Goal: Contribute content: Contribute content

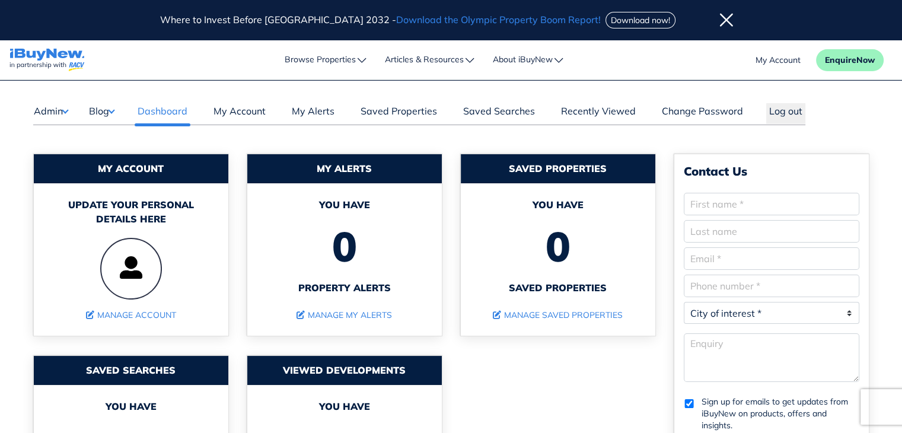
click at [109, 111] on button "Blog" at bounding box center [101, 110] width 26 height 15
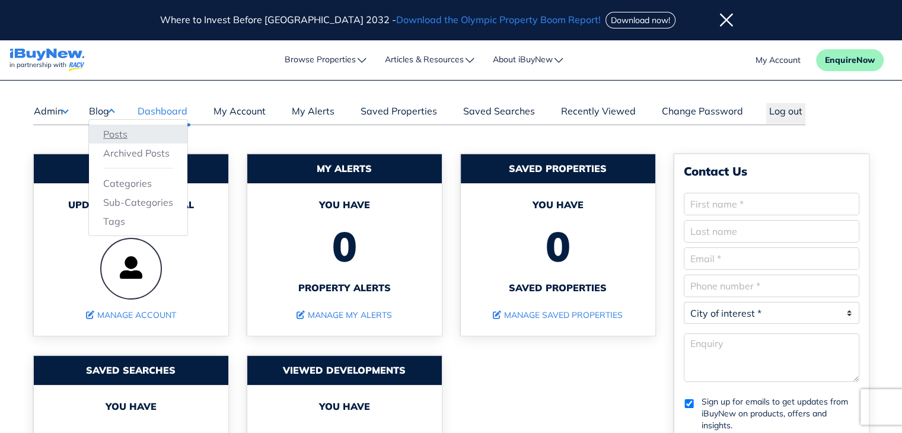
click at [113, 129] on link "Posts" at bounding box center [138, 134] width 70 height 14
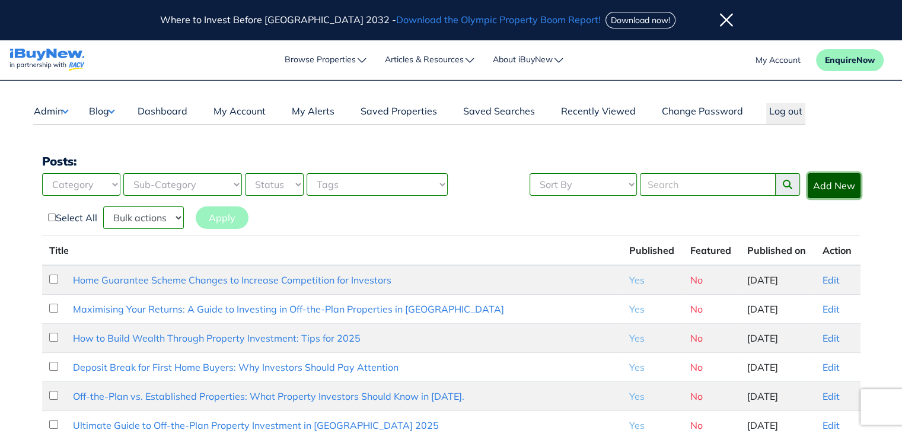
click at [841, 192] on link "Add New" at bounding box center [834, 185] width 53 height 25
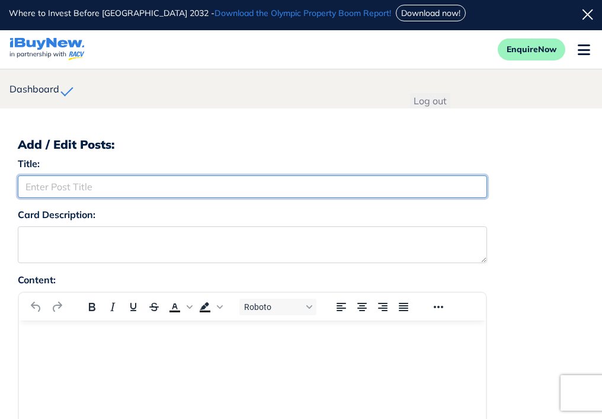
click at [165, 190] on input "Title:" at bounding box center [253, 187] width 470 height 23
paste input "Rising Buyer Sentiment Signals Opportunity for Investors"
type input "Rising Buyer Sentiment Signals Opportunity for Investors"
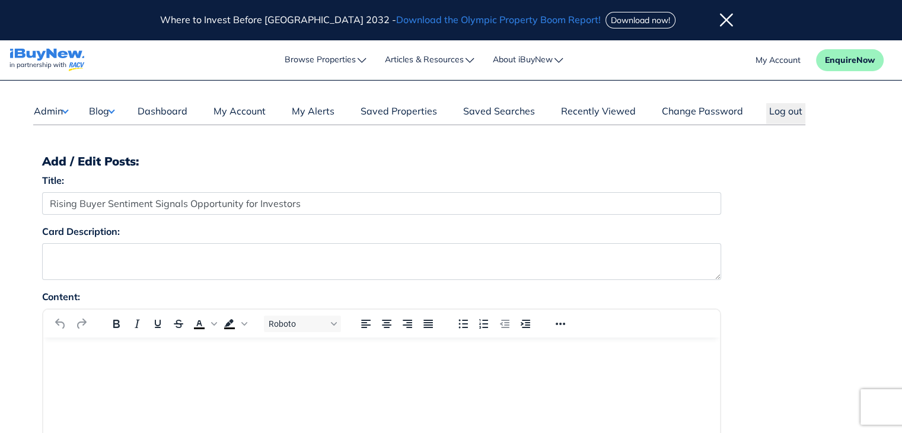
click at [278, 369] on html at bounding box center [381, 353] width 677 height 32
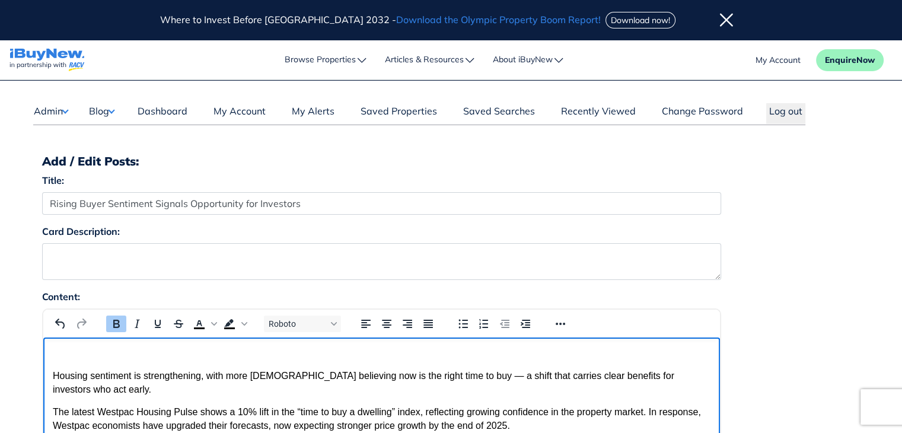
click at [343, 359] on p "Rich Text Area" at bounding box center [381, 353] width 658 height 13
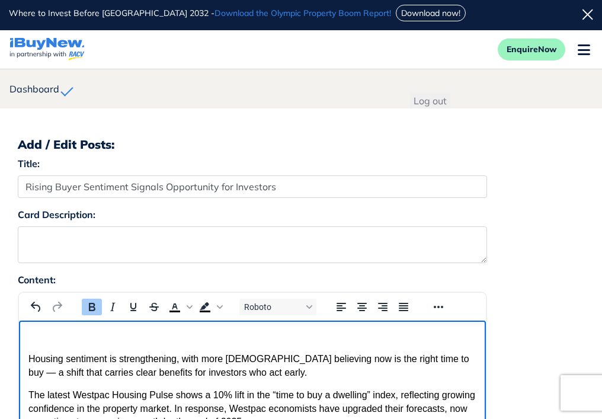
click at [399, 342] on p "Rich Text Area" at bounding box center [252, 336] width 448 height 13
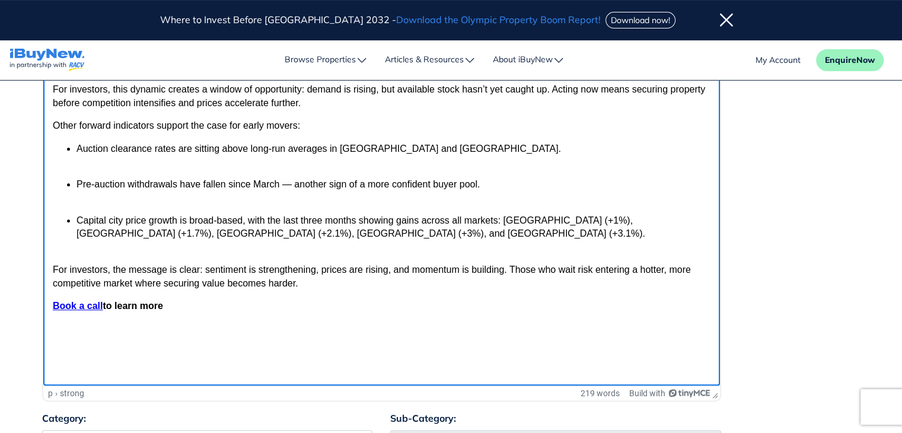
scroll to position [376, 0]
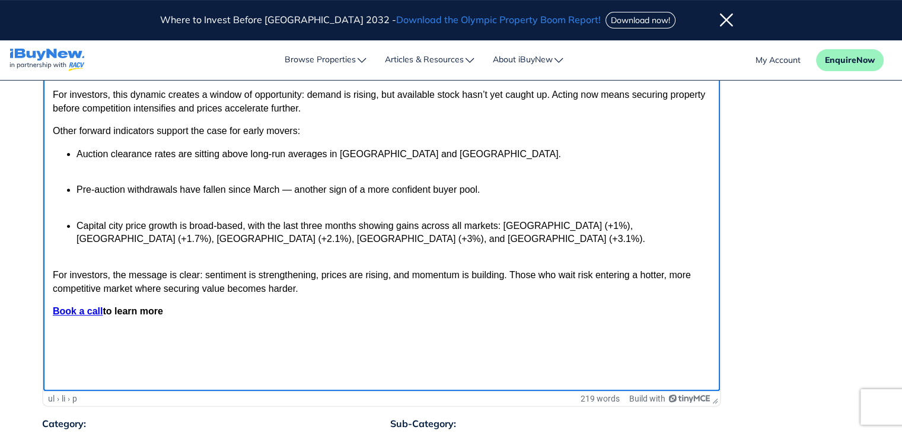
click at [435, 210] on p "Pre-auction withdrawals have fallen since March — another sign of a more confid…" at bounding box center [393, 196] width 634 height 27
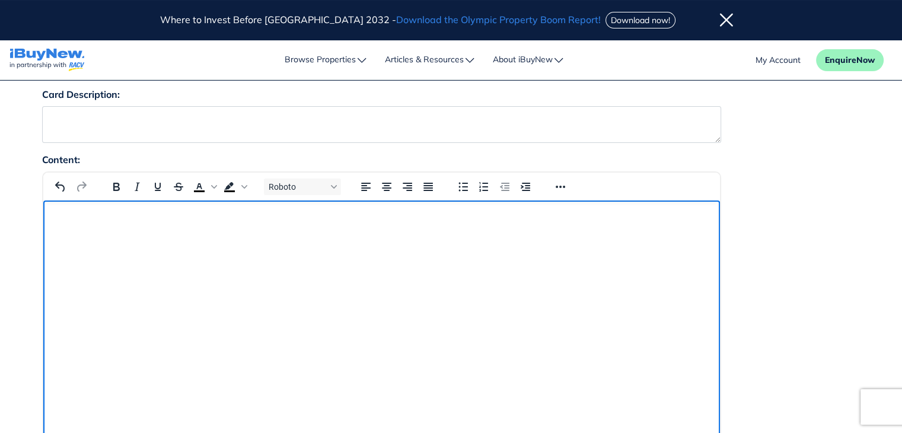
scroll to position [135, 0]
click at [420, 221] on p "Rich Text Area" at bounding box center [381, 218] width 658 height 13
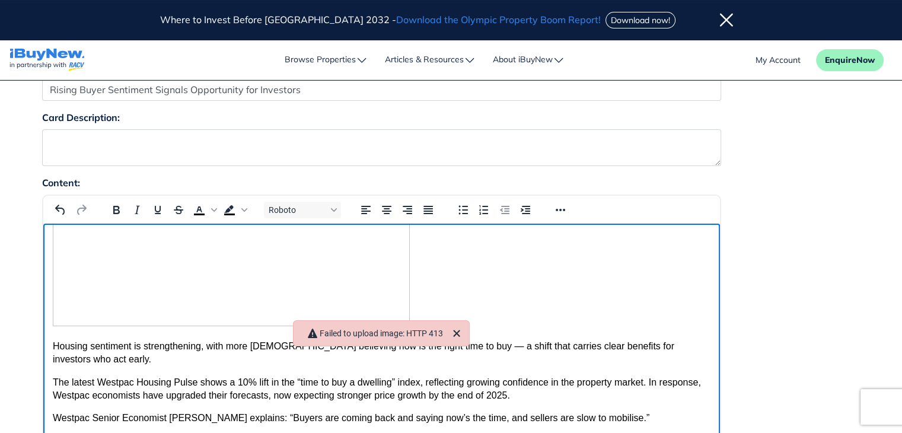
scroll to position [116, 0]
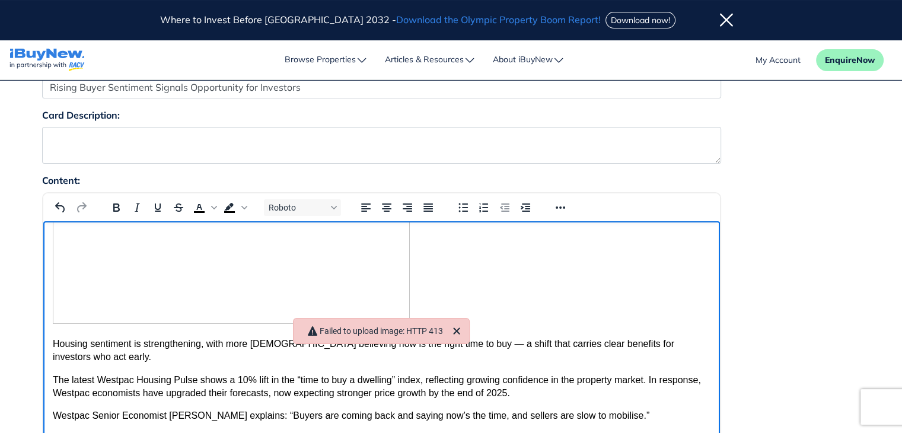
click at [299, 278] on img "Rich Text Area" at bounding box center [230, 216] width 357 height 215
click at [384, 208] on icon "Align center" at bounding box center [386, 207] width 14 height 14
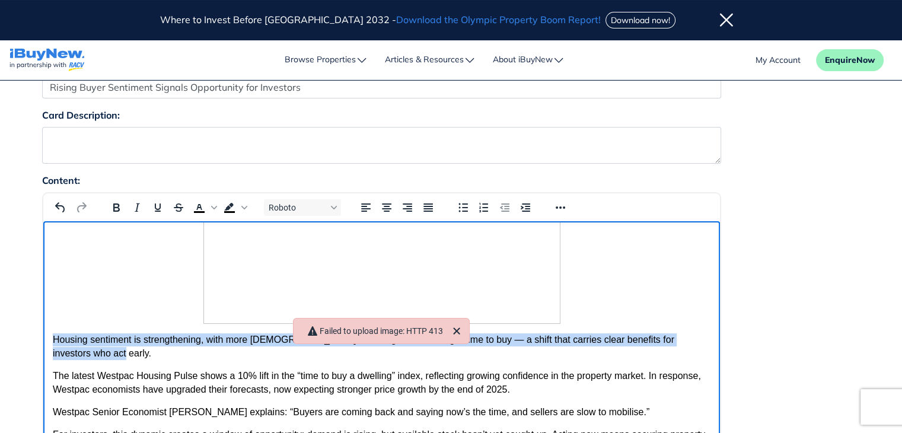
drag, startPoint x: 52, startPoint y: 338, endPoint x: 75, endPoint y: 351, distance: 26.6
click at [75, 351] on p "Housing sentiment is strengthening, with more Australians believing now is the …" at bounding box center [381, 346] width 658 height 27
copy p "Housing sentiment is strengthening, with more Australians believing now is the …"
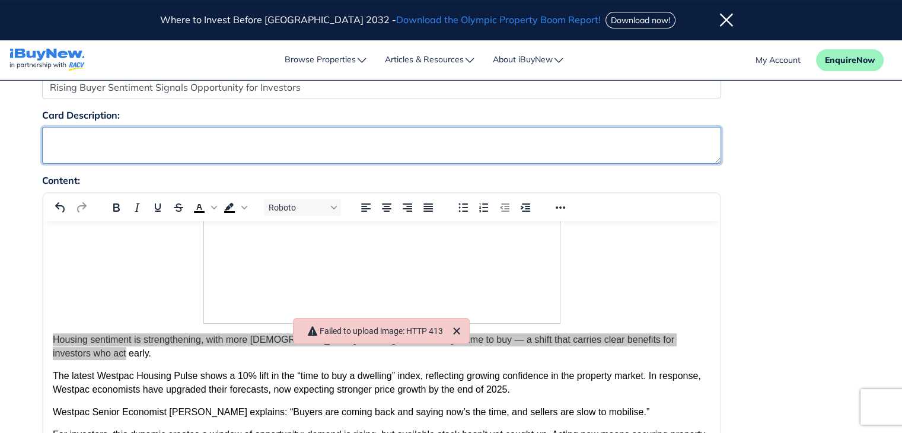
click at [158, 141] on textarea "Card Description:" at bounding box center [381, 145] width 679 height 37
paste textarea "Housing sentiment is strengthening, with more Australians believing now is the …"
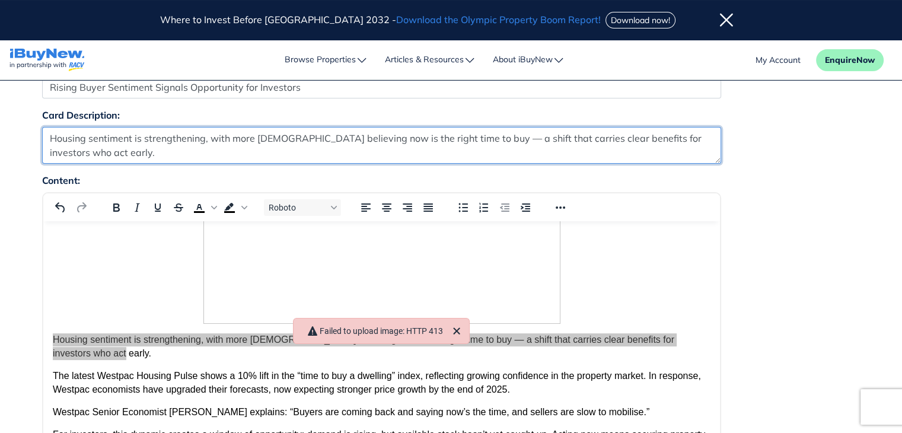
type textarea "Housing sentiment is strengthening, with more Australians believing now is the …"
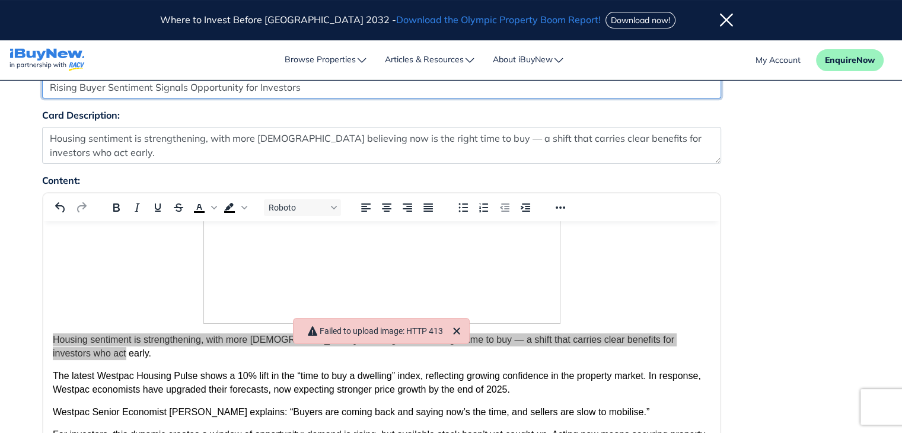
click at [214, 86] on input "Rising Buyer Sentiment Signals Opportunity for Investors" at bounding box center [381, 87] width 679 height 23
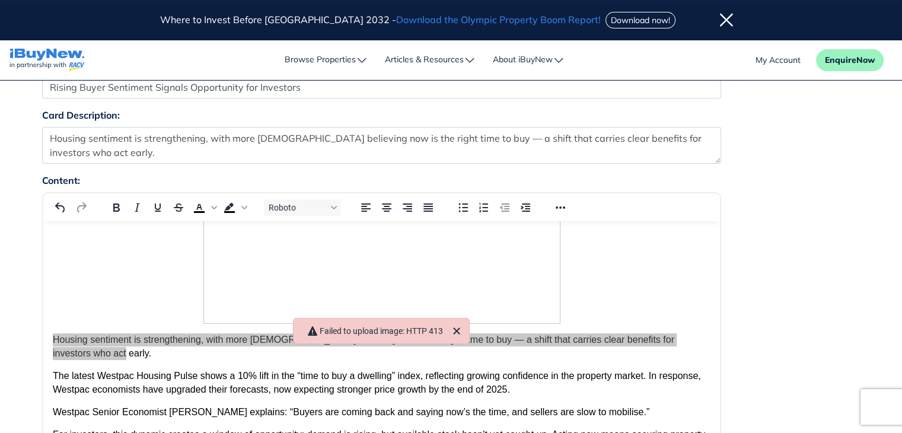
click at [768, 185] on div "Content: Roboto p 219 words Build with" at bounding box center [451, 424] width 836 height 503
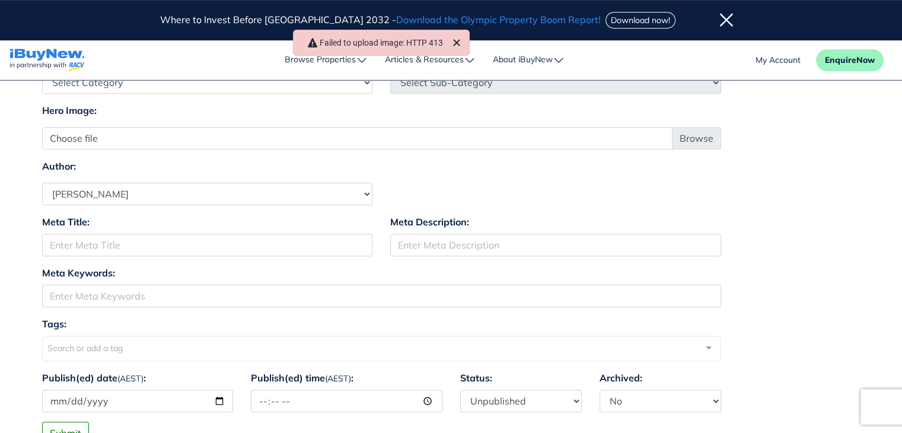
scroll to position [733, 0]
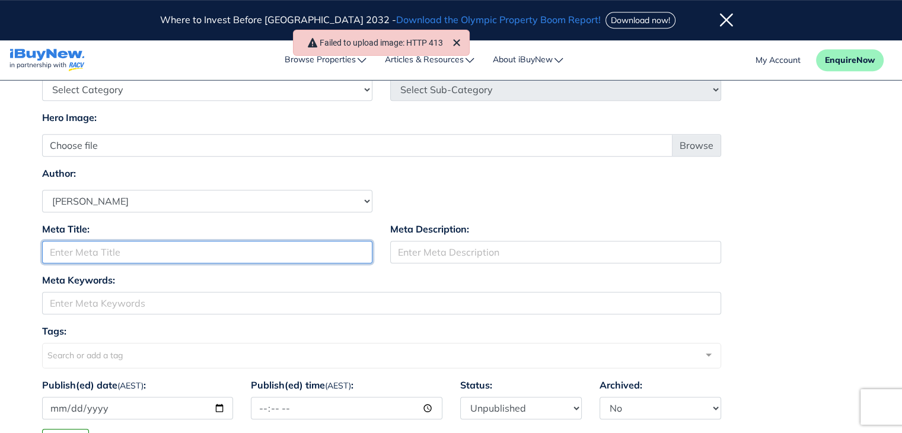
click at [219, 250] on input "Meta Title:" at bounding box center [207, 252] width 331 height 23
paste input "Rising Buyer Sentiment Signals Opportunity for Investors"
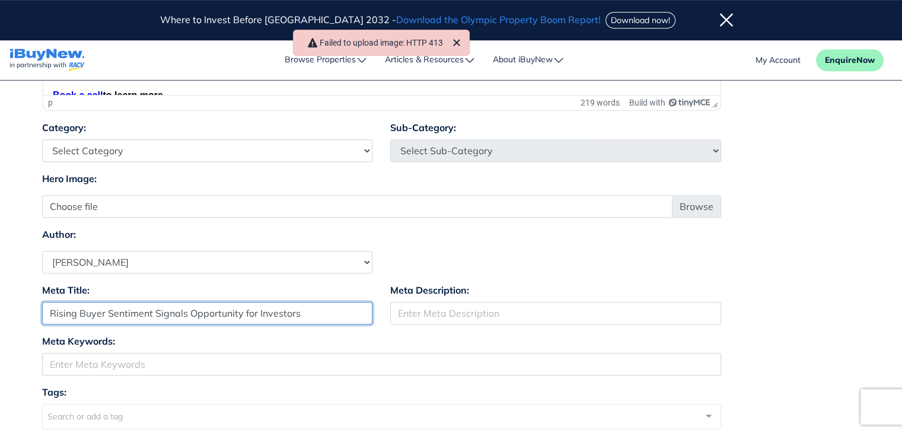
scroll to position [677, 0]
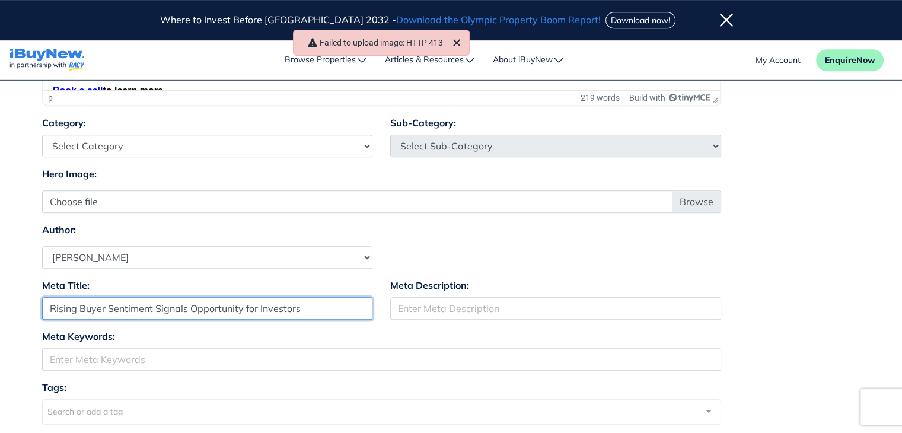
type input "Rising Buyer Sentiment Signals Opportunity for Investors"
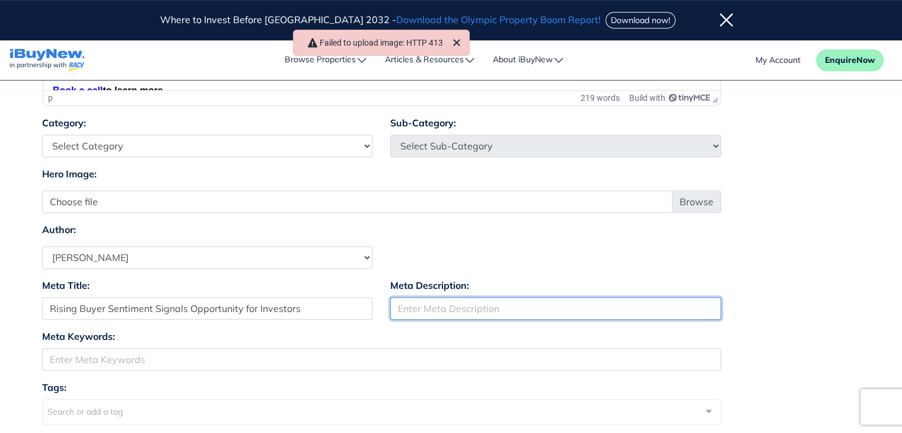
click at [515, 310] on input "Meta Description:" at bounding box center [555, 308] width 331 height 23
type input "Signals Opportunity for Investors"
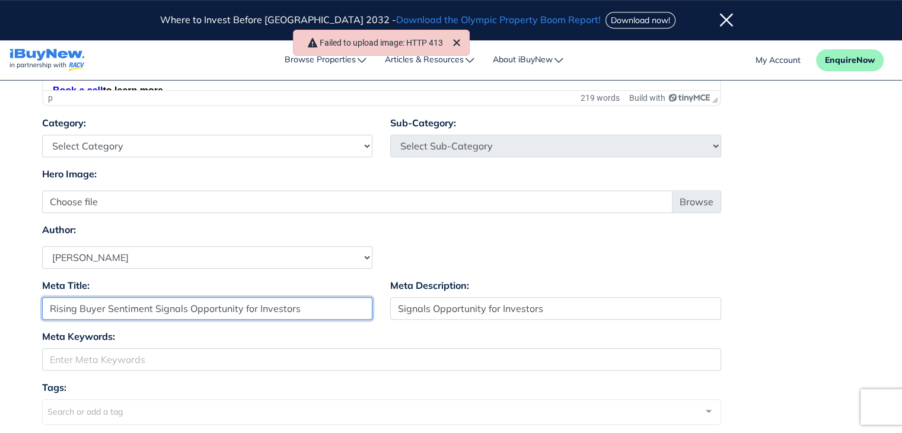
click at [317, 304] on input "Rising Buyer Sentiment Signals Opportunity for Investors" at bounding box center [207, 308] width 331 height 23
type input "Rising Buyer Sentiment"
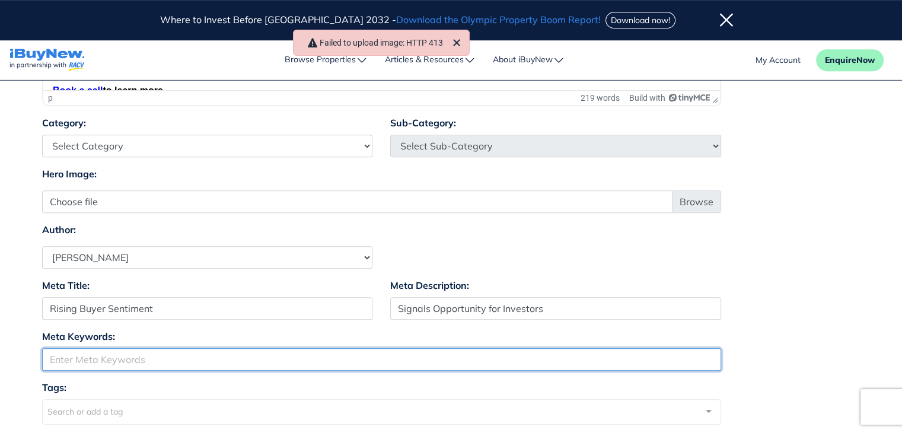
click at [269, 355] on input "Meta Keywords:" at bounding box center [381, 359] width 679 height 23
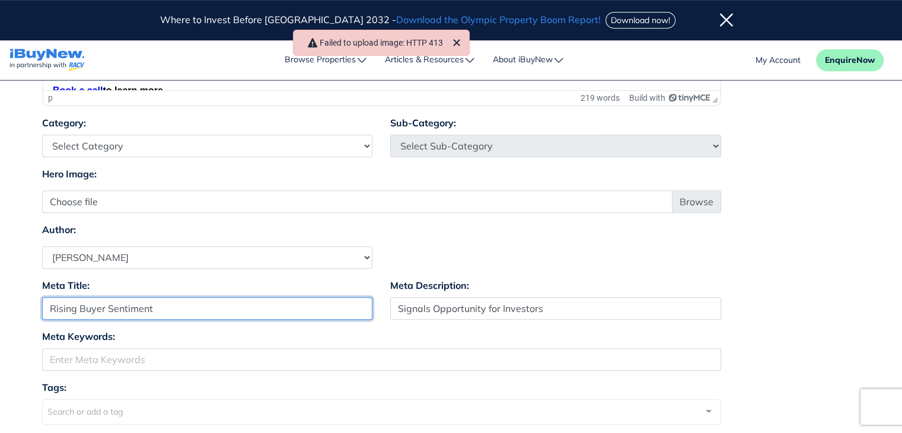
click at [283, 306] on input "Rising Buyer Sentiment" at bounding box center [207, 308] width 331 height 23
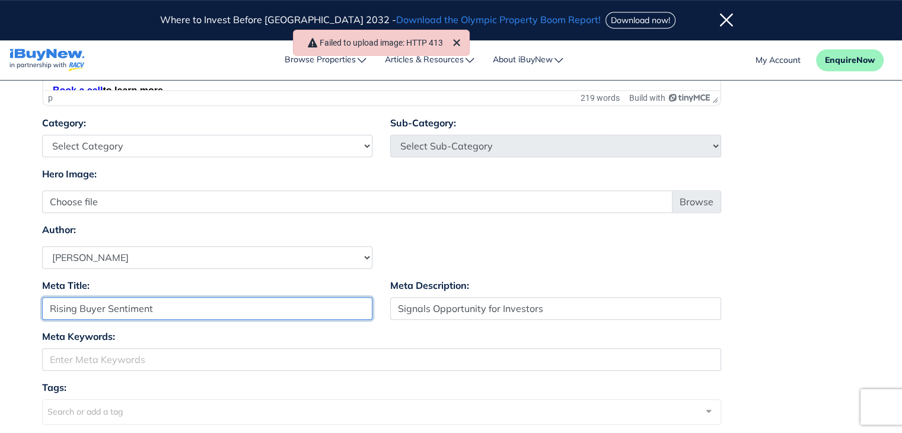
click at [283, 306] on input "Rising Buyer Sentiment" at bounding box center [207, 308] width 331 height 23
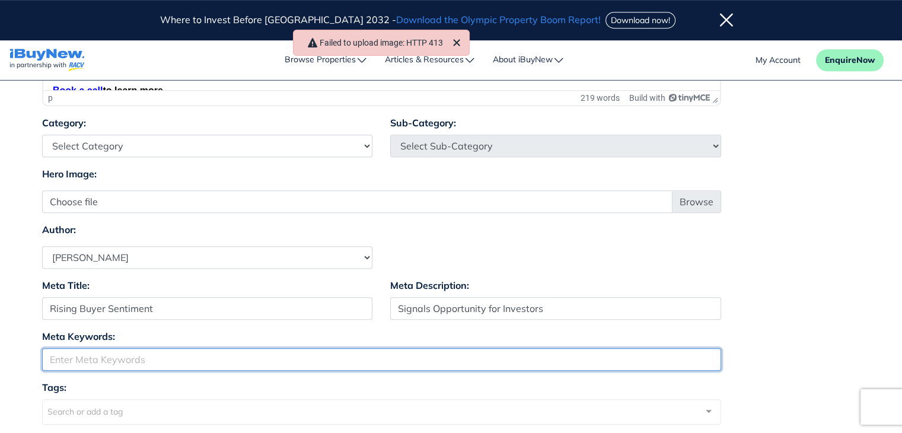
click at [280, 363] on input "Meta Keywords:" at bounding box center [381, 359] width 679 height 23
paste input "Rising Buyer Sentiment"
type input "Rising Buyer Sentiment"
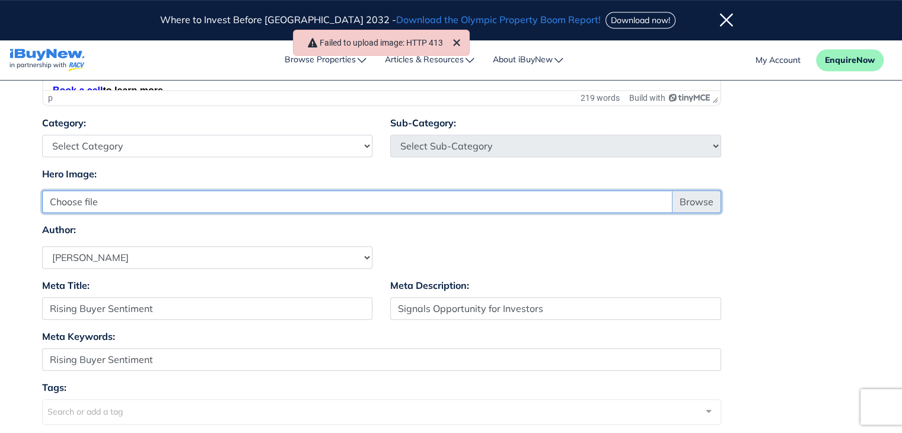
click at [693, 199] on input "Choose file" at bounding box center [381, 201] width 679 height 23
type input "C:\fakepath\Article - 9.jpg"
click at [704, 205] on input "Choose file" at bounding box center [381, 201] width 679 height 23
click at [693, 203] on input "Choose file" at bounding box center [381, 201] width 679 height 23
type input "C:\fakepath\Article - 9.jpg"
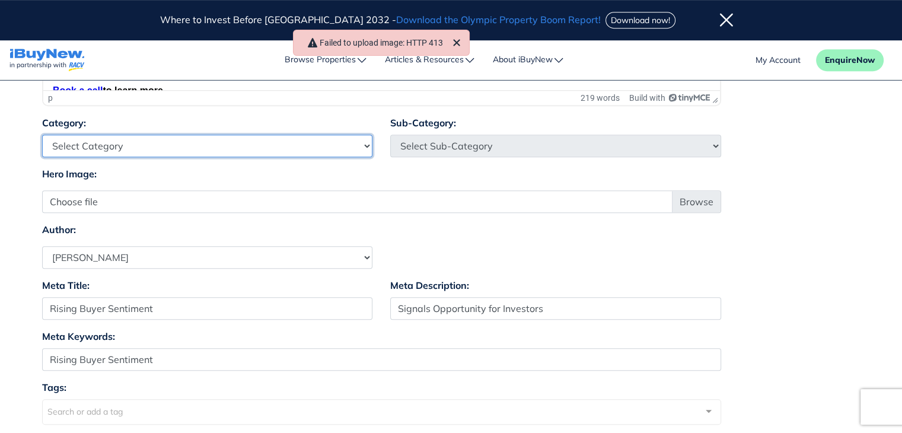
click at [310, 143] on select "Select Category Industry Outlooks Investing & Buying Tools & Calculators" at bounding box center [207, 146] width 331 height 23
select select "4"
click at [42, 135] on select "Select Category Industry Outlooks Investing & Buying Tools & Calculators" at bounding box center [207, 146] width 331 height 23
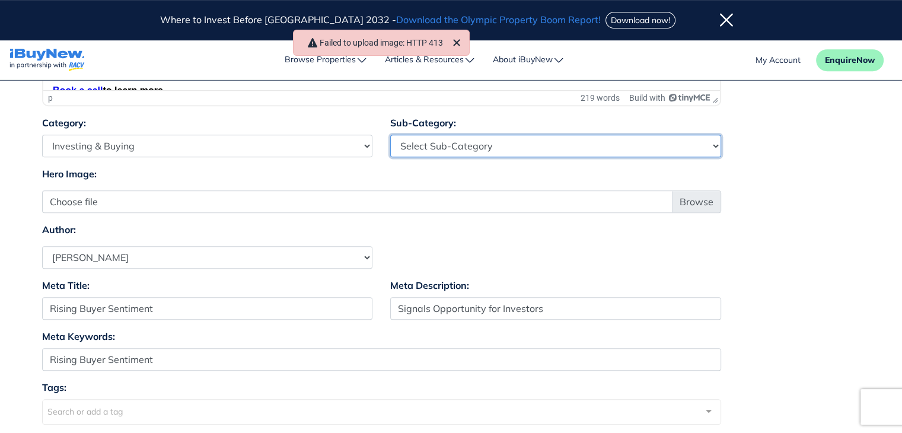
click at [489, 148] on select "Select Sub-Category First Home Buyers Upsizers Downsizers Investors Suburb Prof…" at bounding box center [555, 146] width 331 height 23
select select "17"
click at [390, 135] on select "Select Sub-Category First Home Buyers Upsizers Downsizers Investors Suburb Prof…" at bounding box center [555, 146] width 331 height 23
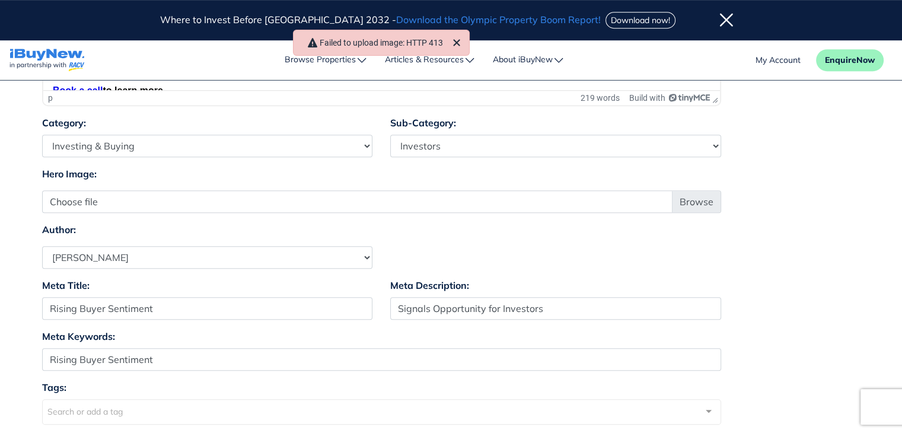
click at [470, 228] on div "Author: Select Author Andrew Ladd Ava Markland Claire Almond Craig Jervis Danie…" at bounding box center [451, 245] width 836 height 46
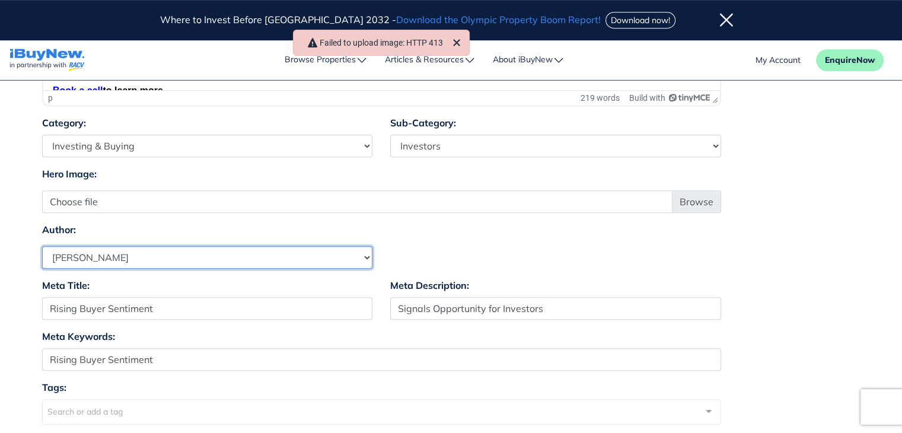
click at [358, 259] on select "Select Author Andrew Ladd Ava Markland Claire Almond Craig Jervis Daniel Peters…" at bounding box center [207, 257] width 331 height 23
select select "1590"
click at [42, 246] on select "Select Author Andrew Ladd Ava Markland Claire Almond Craig Jervis Daniel Peters…" at bounding box center [207, 257] width 331 height 23
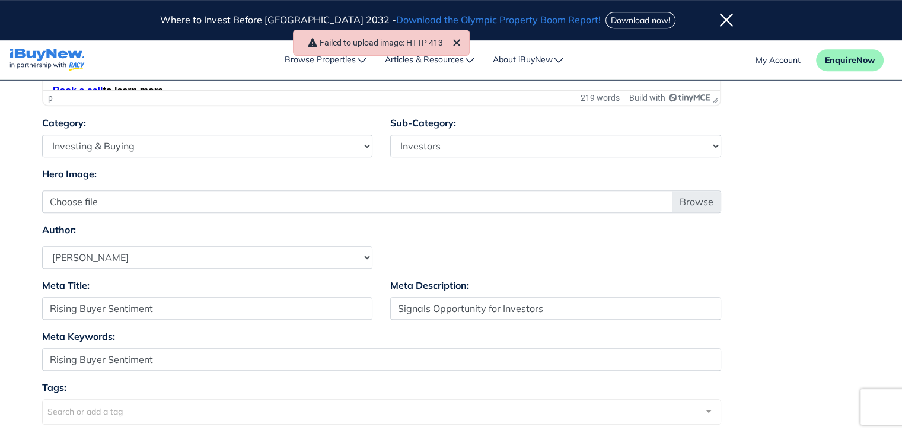
click at [771, 146] on div "Category: Select Category Industry Outlooks Investing & Buying Tools & Calculat…" at bounding box center [451, 141] width 836 height 51
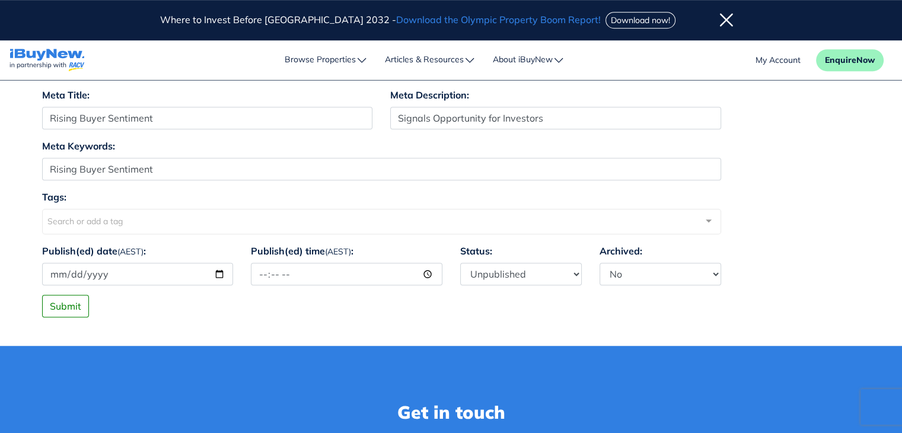
scroll to position [870, 0]
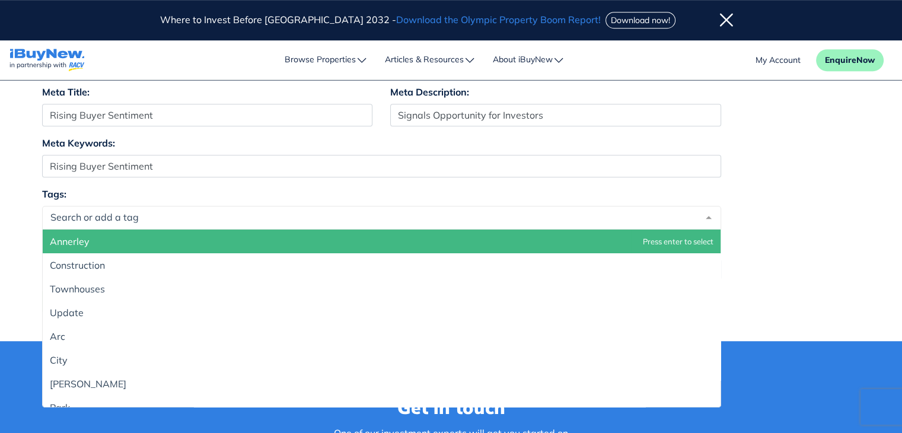
click at [435, 215] on div at bounding box center [381, 218] width 679 height 24
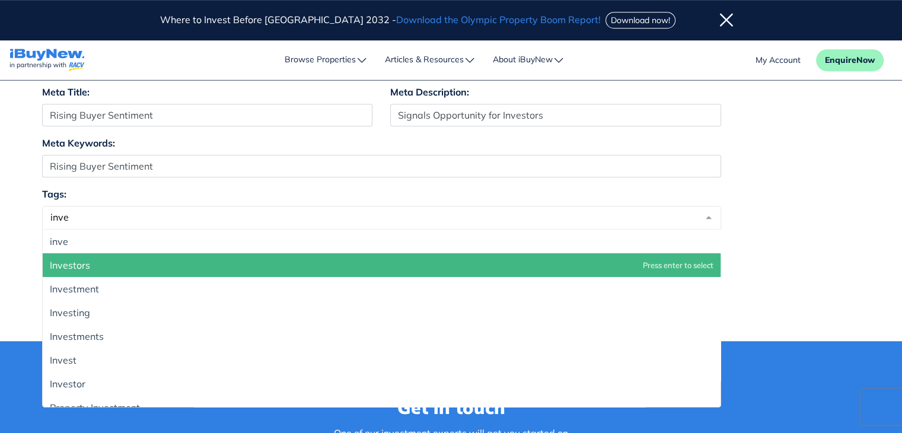
click at [401, 254] on span "Investors" at bounding box center [382, 265] width 678 height 24
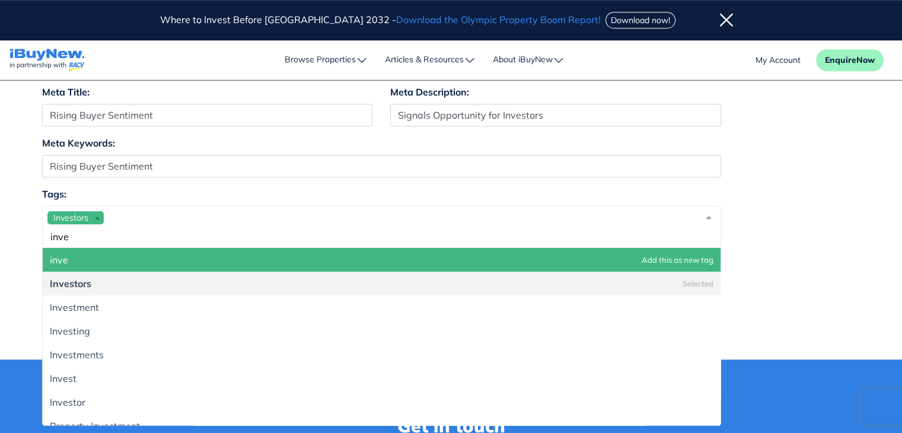
click at [431, 227] on div "Investors inve" at bounding box center [381, 227] width 679 height 42
click at [460, 212] on div "Investors inve" at bounding box center [381, 227] width 679 height 42
type input "i"
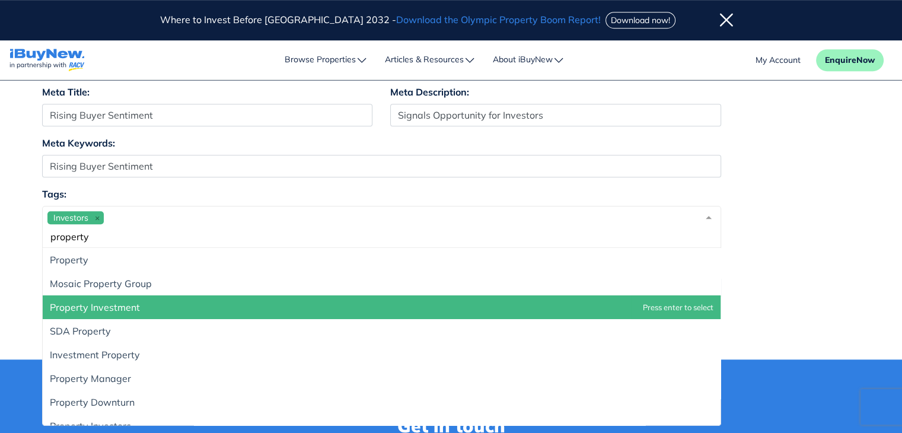
click at [133, 302] on span "Property Investment" at bounding box center [95, 307] width 90 height 12
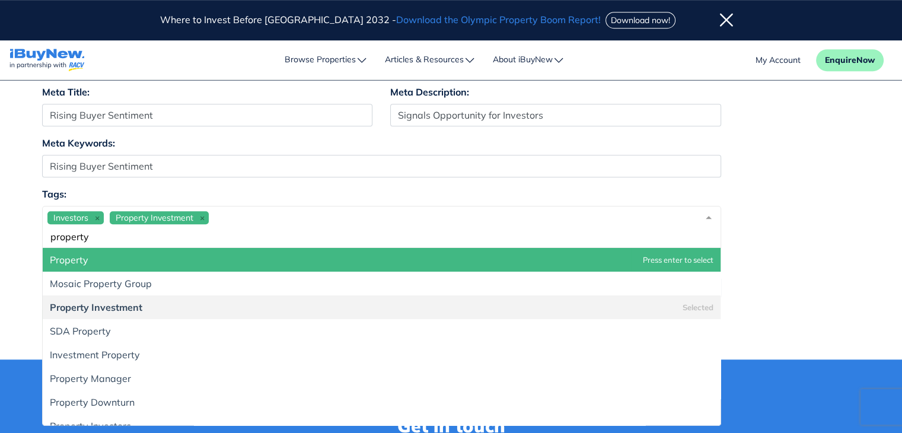
click at [204, 243] on div "Investors Property Investment property" at bounding box center [381, 227] width 679 height 42
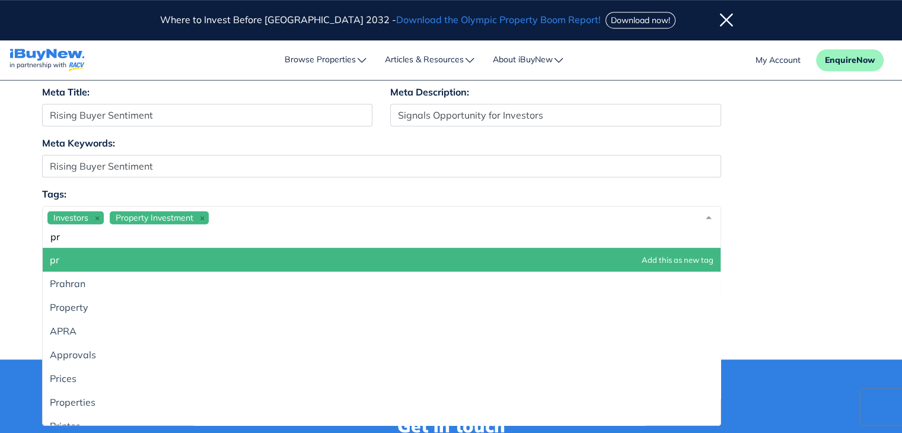
type input "p"
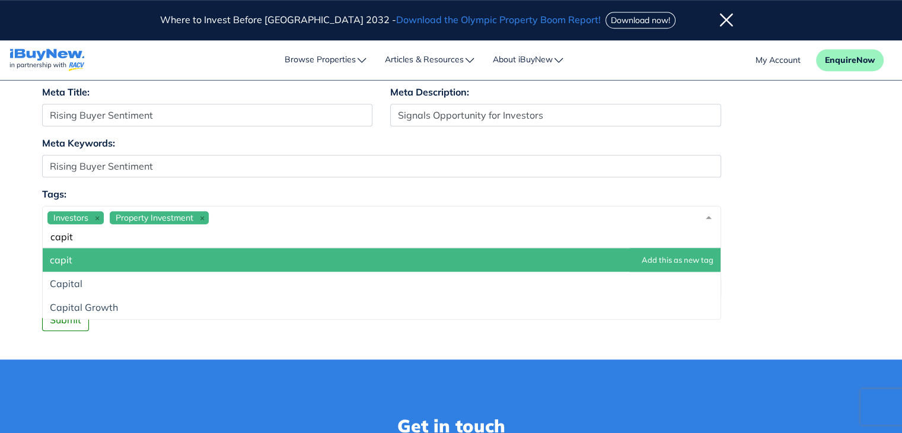
type input "capita"
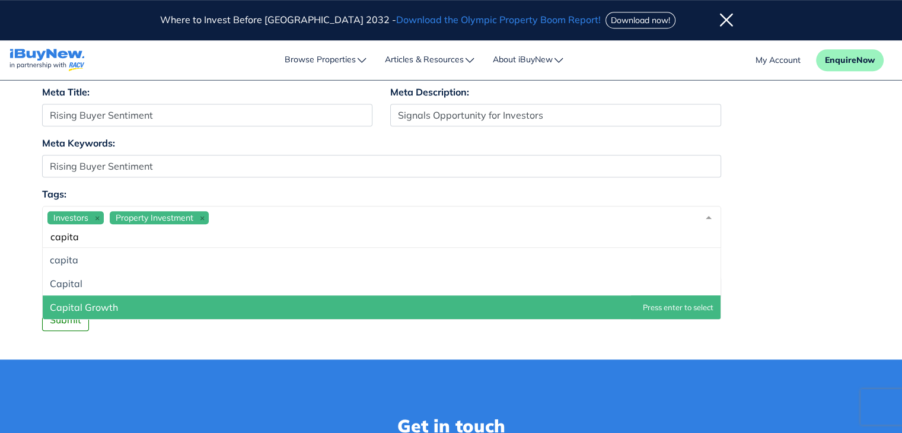
click at [203, 301] on span "Capital Growth" at bounding box center [382, 307] width 678 height 24
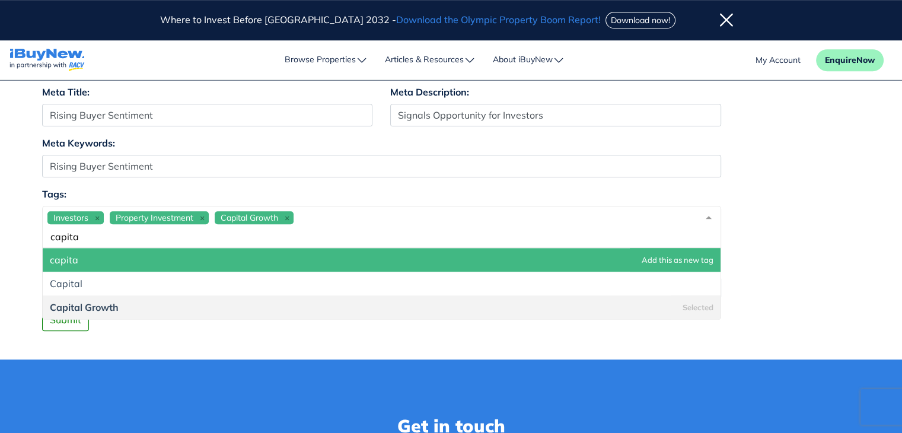
drag, startPoint x: 116, startPoint y: 235, endPoint x: 26, endPoint y: 235, distance: 89.5
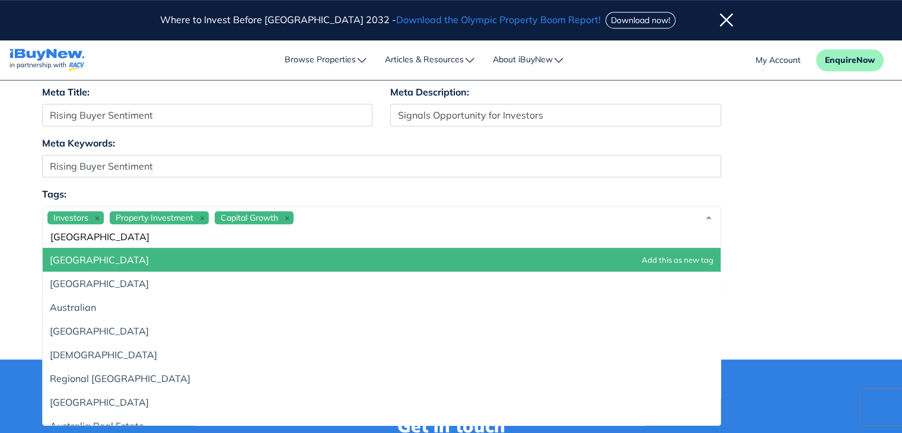
type input "australia"
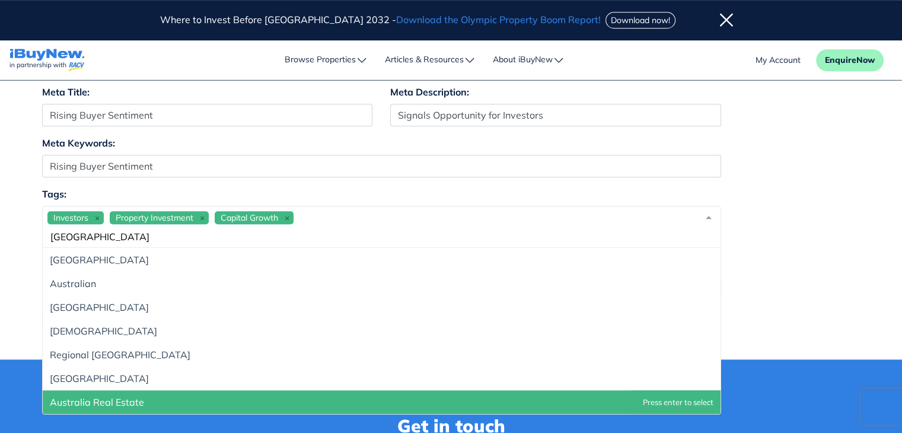
click at [126, 402] on span "Australia Real Estate" at bounding box center [97, 402] width 94 height 12
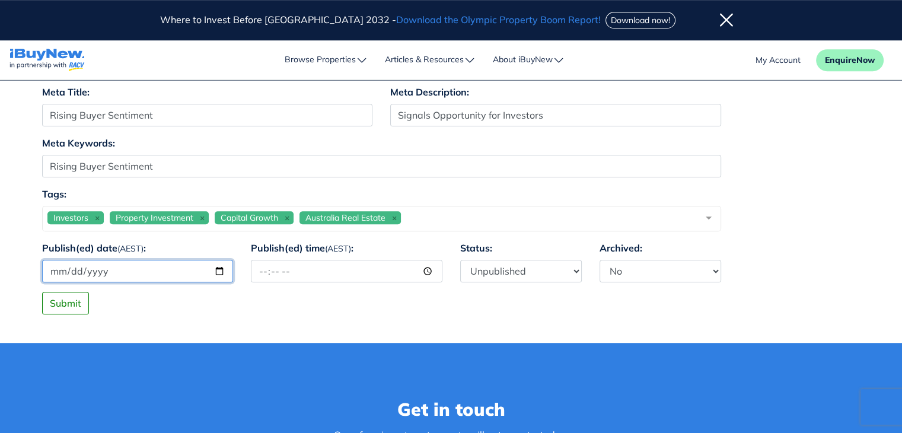
click at [216, 269] on input "Publish(ed) date (AEST) :" at bounding box center [138, 271] width 192 height 23
type input "2025-09-15"
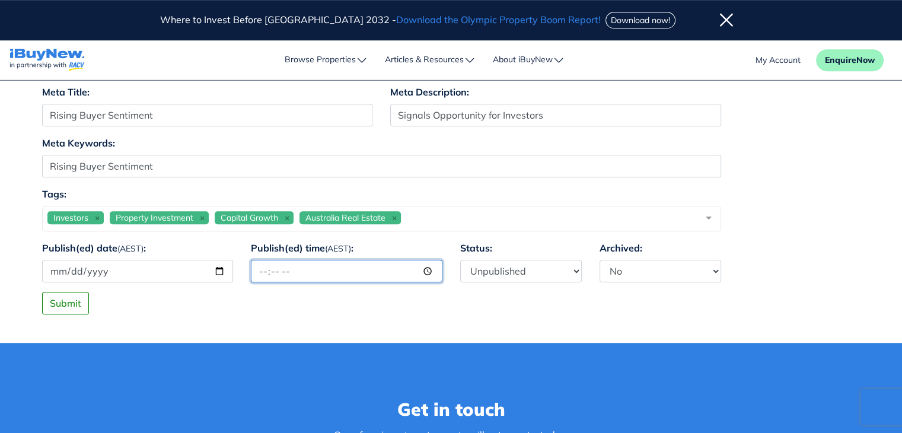
click at [307, 270] on input "Publish(ed) time (AEST) :" at bounding box center [347, 271] width 192 height 23
type input "12:00"
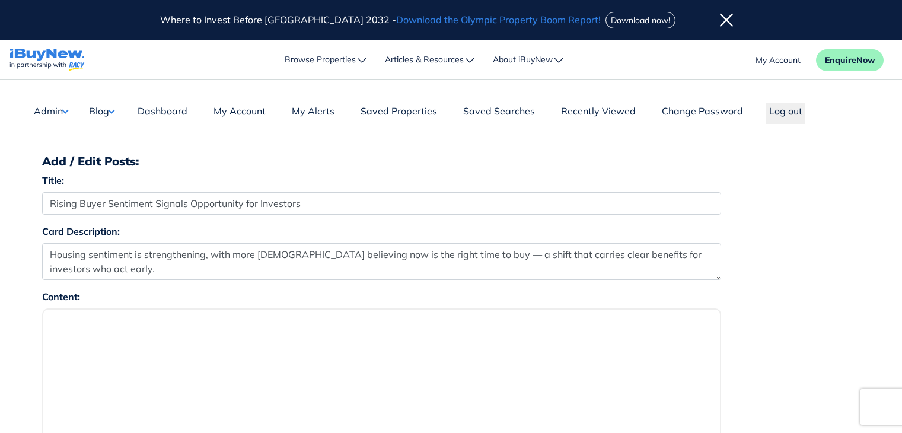
select select "4"
select select "1590"
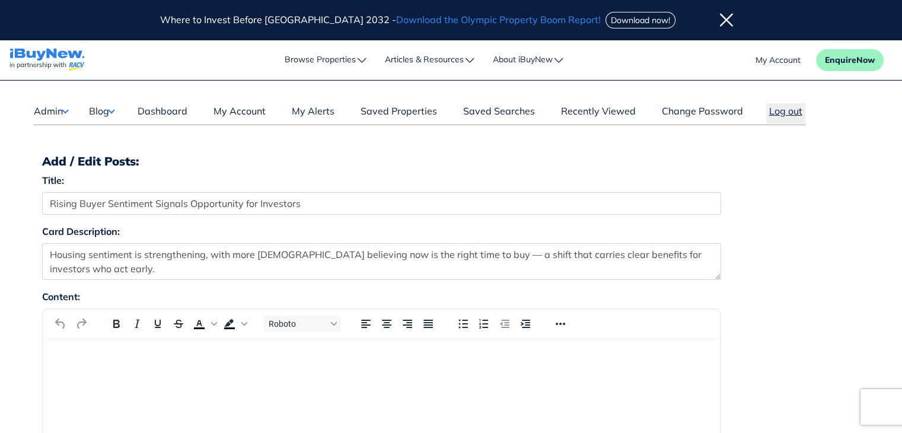
click at [783, 109] on button "Log out" at bounding box center [785, 113] width 39 height 21
